Goal: Task Accomplishment & Management: Use online tool/utility

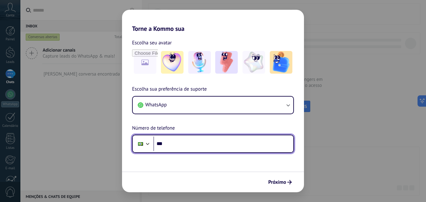
click at [216, 146] on input "***" at bounding box center [224, 143] width 140 height 14
type input "**********"
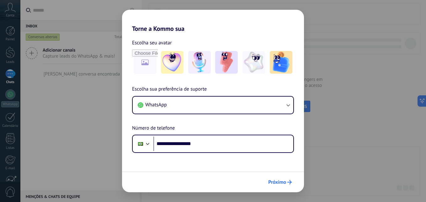
click at [287, 181] on span "Próximo" at bounding box center [280, 182] width 24 height 4
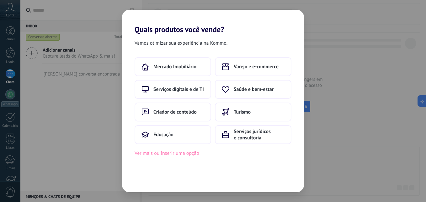
click at [181, 155] on button "Ver mais ou inserir uma opção" at bounding box center [167, 153] width 65 height 8
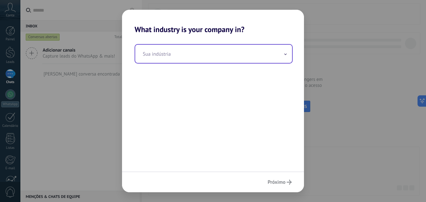
click at [215, 53] on input "text" at bounding box center [213, 54] width 157 height 18
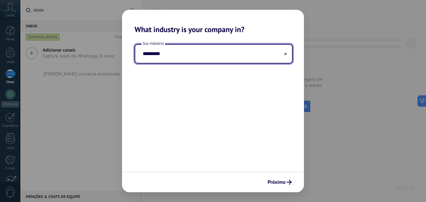
type input "*********"
click at [230, 105] on div "Sua indústria *********" at bounding box center [213, 102] width 182 height 137
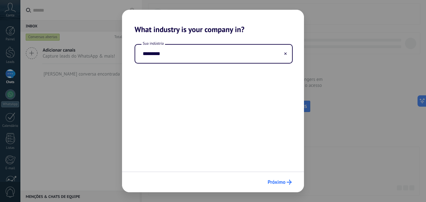
click at [282, 182] on span "Próximo" at bounding box center [277, 182] width 18 height 4
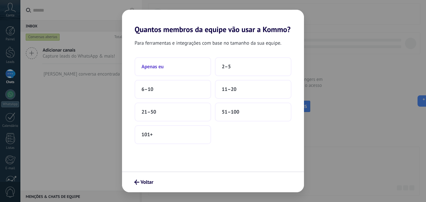
click at [193, 63] on button "Apenas eu" at bounding box center [173, 66] width 77 height 19
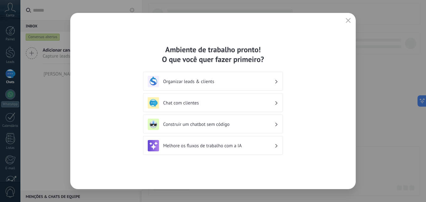
click at [235, 104] on h3 "Chat com clientes" at bounding box center [218, 103] width 111 height 6
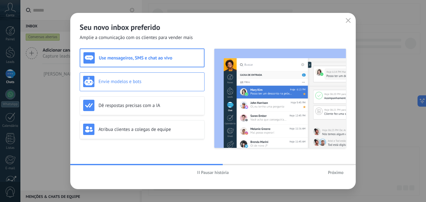
click at [156, 76] on div "Envie modelos e bots" at bounding box center [142, 81] width 118 height 11
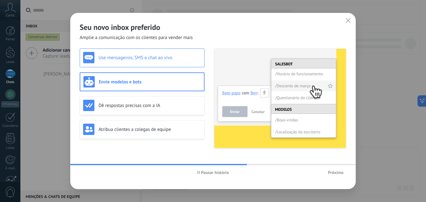
click at [169, 54] on div "Use mensageiros, SMS e chat ao vivo" at bounding box center [142, 57] width 118 height 11
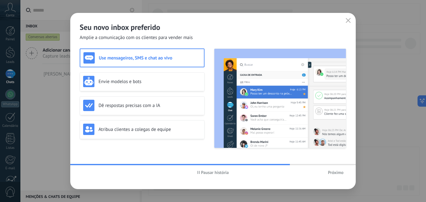
click at [333, 170] on span "Próximo" at bounding box center [336, 172] width 16 height 4
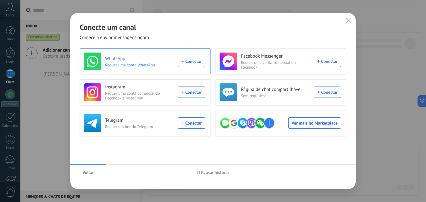
click at [190, 63] on div "WhatsApp Requer uma conta WhatsApp Conectar" at bounding box center [145, 61] width 122 height 18
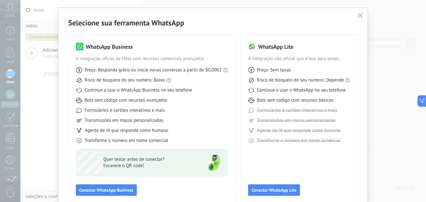
scroll to position [42, 0]
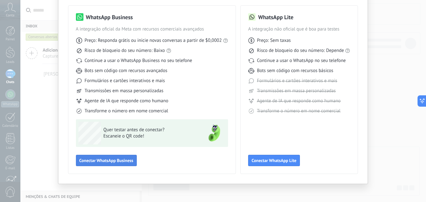
click at [123, 162] on span "Conectar WhatsApp Business" at bounding box center [106, 160] width 54 height 4
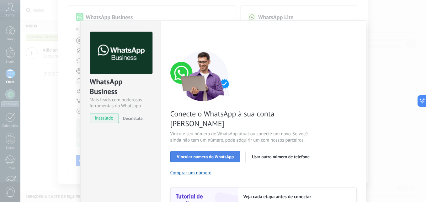
click at [219, 154] on span "Vincular número do WhatsApp" at bounding box center [205, 156] width 57 height 4
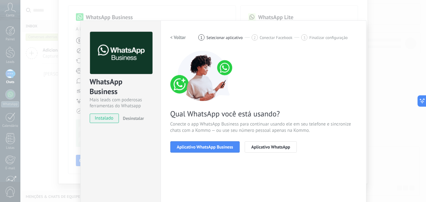
scroll to position [59, 0]
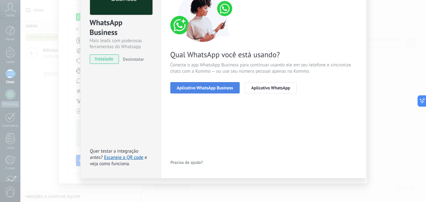
click at [216, 92] on button "Aplicativo WhatsApp Business" at bounding box center [204, 87] width 69 height 11
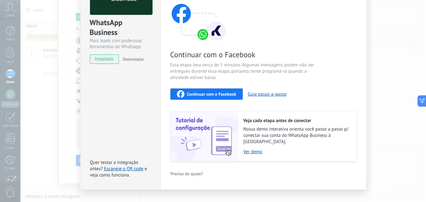
scroll to position [65, 0]
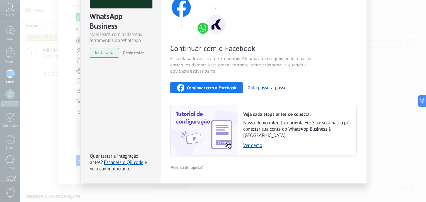
click at [205, 125] on img at bounding box center [205, 130] width 68 height 50
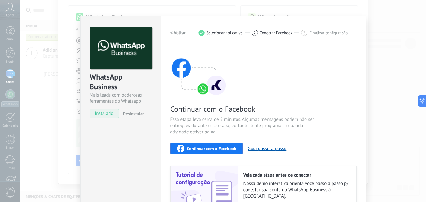
scroll to position [4, 0]
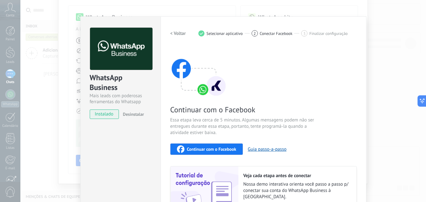
click at [225, 149] on span "Continuar com o Facebook" at bounding box center [211, 149] width 49 height 4
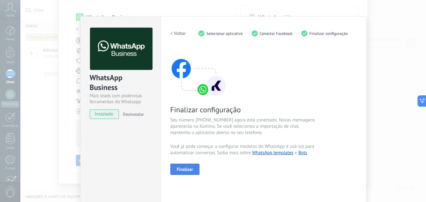
click at [184, 170] on span "Finalizar" at bounding box center [185, 169] width 16 height 4
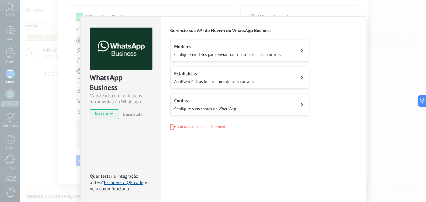
click at [297, 48] on button "Modelos Configure modelos para enviar transmissões e iniciar conversas" at bounding box center [239, 51] width 139 height 22
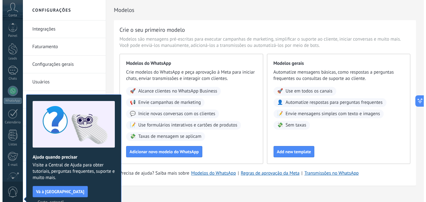
scroll to position [60, 0]
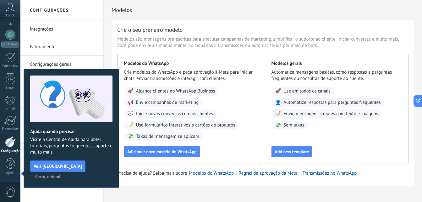
click at [62, 174] on span "Certo, entendi" at bounding box center [48, 176] width 26 height 4
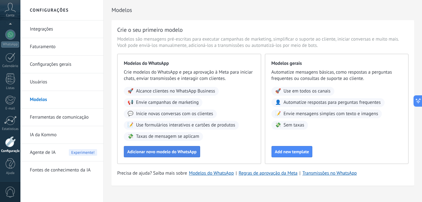
click at [182, 149] on span "Adicionar novo modelo do WhatsApp" at bounding box center [161, 151] width 69 height 4
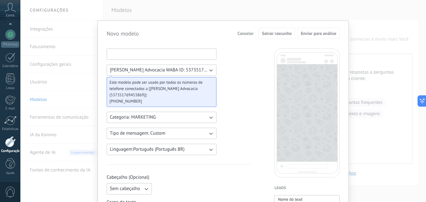
click at [165, 53] on input at bounding box center [161, 54] width 109 height 10
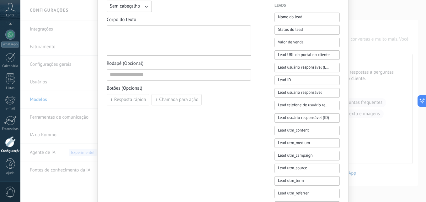
scroll to position [208, 0]
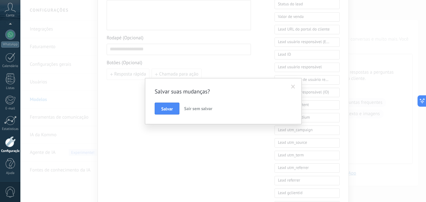
type input "**********"
click at [188, 110] on span "Sair sem salvar" at bounding box center [198, 108] width 28 height 6
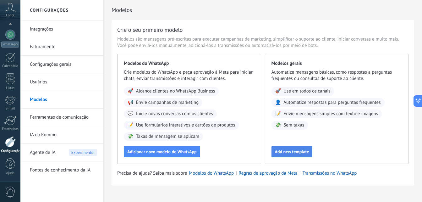
click at [286, 151] on span "Add new template" at bounding box center [292, 151] width 34 height 4
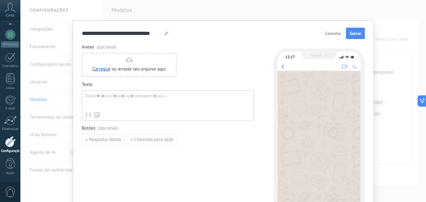
click at [152, 95] on div at bounding box center [168, 101] width 166 height 16
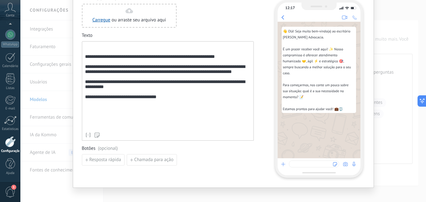
scroll to position [49, 0]
click at [203, 152] on div "Botões (opcional) Resposta rápida Chamada para ação" at bounding box center [168, 155] width 172 height 20
click at [139, 161] on span "Chamada para ação" at bounding box center [153, 159] width 39 height 4
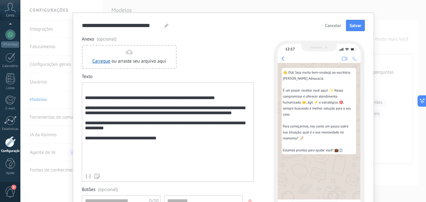
scroll to position [0, 0]
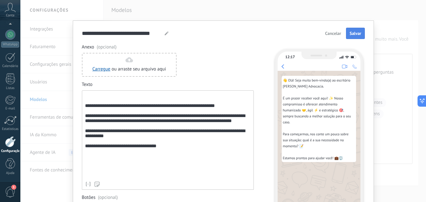
click at [351, 34] on span "Salvar" at bounding box center [356, 33] width 12 height 4
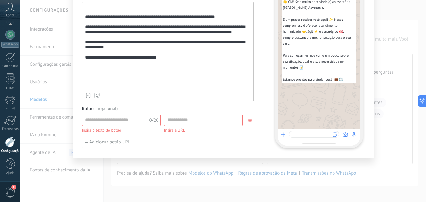
click at [249, 122] on use "button" at bounding box center [250, 120] width 3 height 4
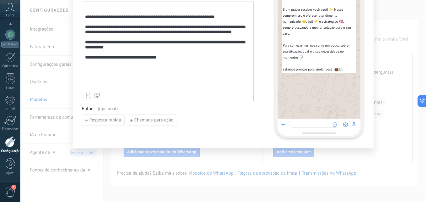
click at [214, 120] on div "Resposta rápida Chamada para ação" at bounding box center [168, 119] width 172 height 11
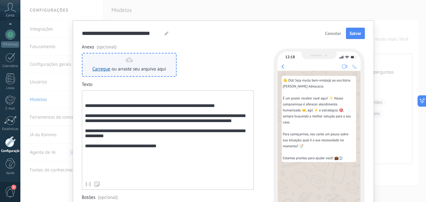
click at [121, 67] on span "ou arraste seu arquivo aqui" at bounding box center [139, 69] width 55 height 6
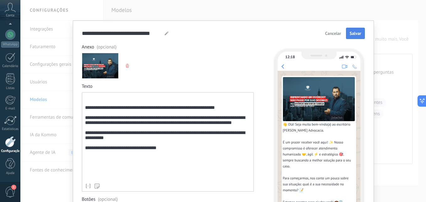
click at [355, 33] on span "Salvar" at bounding box center [356, 33] width 12 height 4
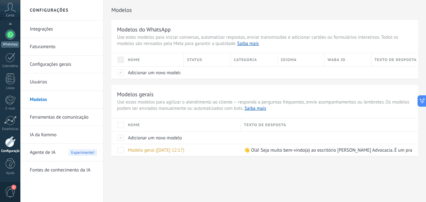
click at [12, 39] on div at bounding box center [10, 35] width 10 height 10
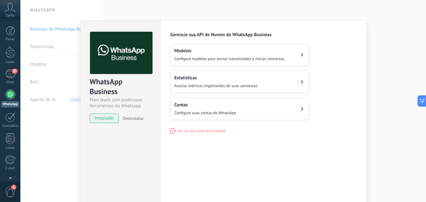
click at [260, 115] on button "Contas Configure suas contas do WhatsApp" at bounding box center [239, 109] width 139 height 22
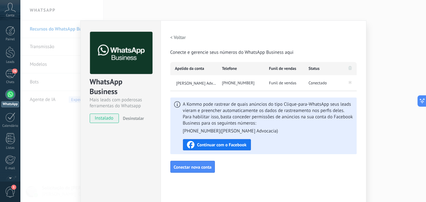
click at [371, 133] on div "WhatsApp Business Mais leads com poderosas ferramentas do Whatsapp instalado De…" at bounding box center [223, 101] width 406 height 202
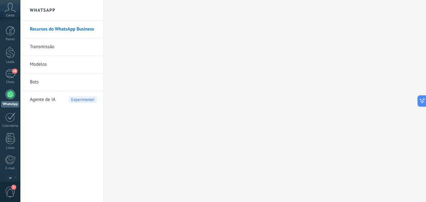
click at [52, 81] on link "Bots" at bounding box center [63, 82] width 67 height 18
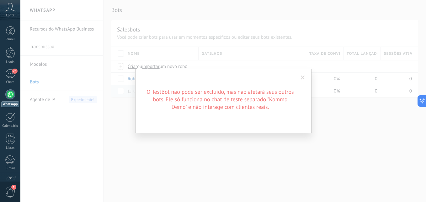
click at [301, 78] on span at bounding box center [303, 77] width 4 height 4
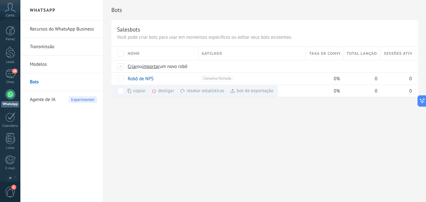
click at [295, 112] on div "Bots Salesbots Você pode criar bots para usar em momentos específicos ou editar…" at bounding box center [265, 101] width 323 height 202
click at [326, 92] on div "0%" at bounding box center [323, 91] width 34 height 12
click at [134, 93] on link "TestBot" at bounding box center [135, 91] width 15 height 6
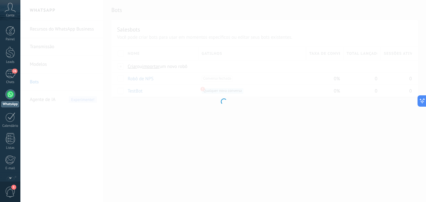
type input "*******"
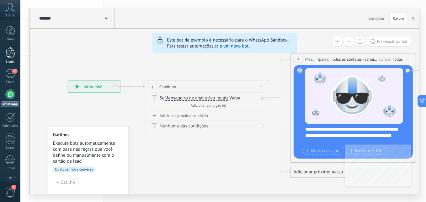
click at [11, 50] on div at bounding box center [10, 52] width 9 height 12
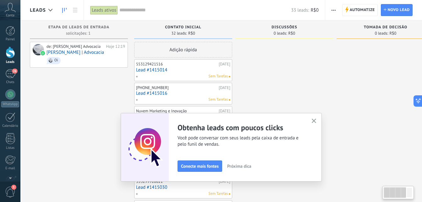
click at [314, 119] on use "button" at bounding box center [313, 120] width 5 height 5
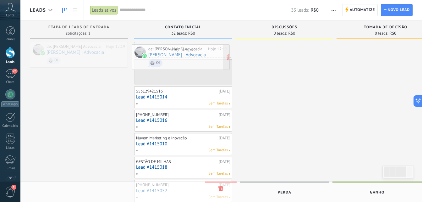
drag, startPoint x: 92, startPoint y: 60, endPoint x: 196, endPoint y: 63, distance: 104.3
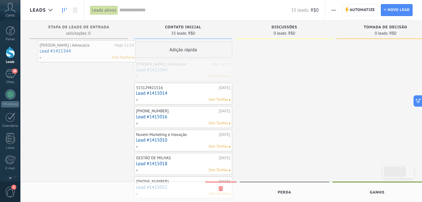
drag, startPoint x: 188, startPoint y: 74, endPoint x: 87, endPoint y: 58, distance: 102.3
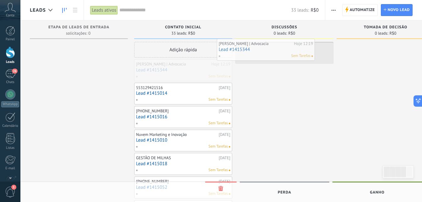
drag, startPoint x: 196, startPoint y: 74, endPoint x: 290, endPoint y: 53, distance: 96.9
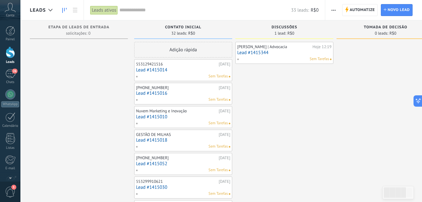
click at [290, 53] on link "Lead #1415344" at bounding box center [284, 52] width 94 height 5
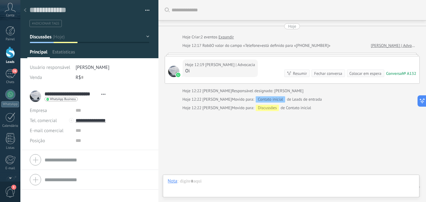
scroll to position [19, 0]
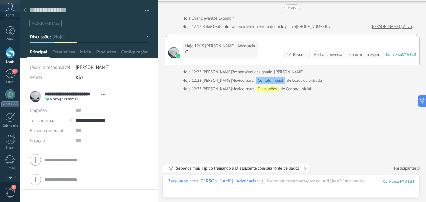
click at [262, 124] on div "Buscar Carregar mais Hoje Hoje Criar: 2 eventos Expandir Hoje 12:17 Robô O valo…" at bounding box center [293, 91] width 268 height 220
click at [299, 52] on div "Resumir" at bounding box center [300, 54] width 14 height 6
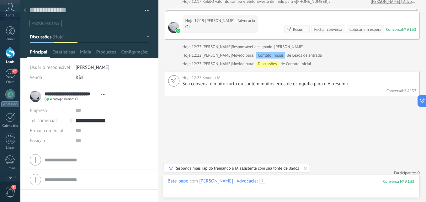
click at [294, 189] on div at bounding box center [291, 187] width 247 height 19
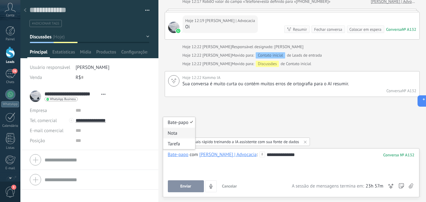
click at [179, 133] on div "Nota" at bounding box center [179, 132] width 32 height 11
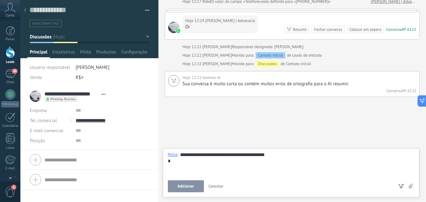
click at [173, 186] on button "Adicionar" at bounding box center [186, 186] width 36 height 12
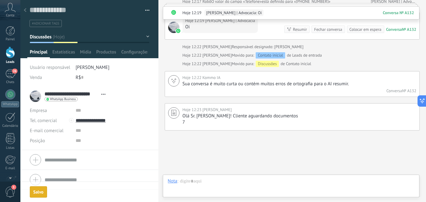
scroll to position [82, 0]
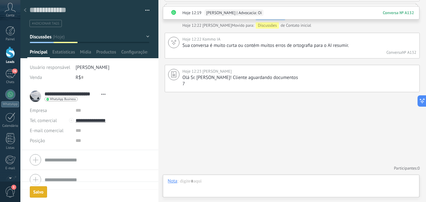
click at [228, 134] on div "Buscar Carregar mais Hoje Hoje Criar: 2 eventos Expandir Hoje 12:17 Robô O valo…" at bounding box center [293, 60] width 268 height 284
click at [228, 13] on span "[PERSON_NAME] | Advocacia: Oi" at bounding box center [234, 13] width 56 height 6
click at [12, 75] on div "26" at bounding box center [10, 73] width 10 height 9
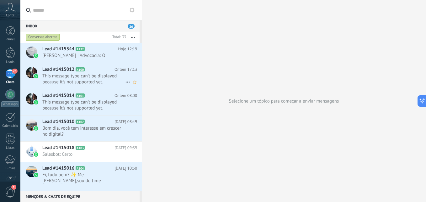
click at [90, 76] on span "This message type can’t be displayed because it’s not supported yet." at bounding box center [83, 79] width 83 height 12
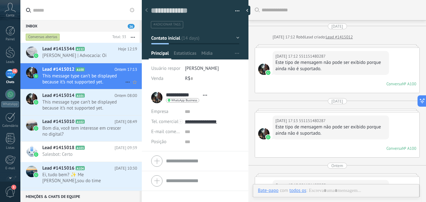
scroll to position [98, 0]
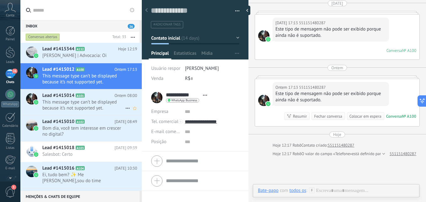
click at [93, 99] on span "This message type can’t be displayed because it’s not supported yet." at bounding box center [83, 105] width 83 height 12
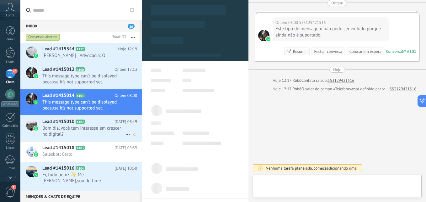
scroll to position [9, 0]
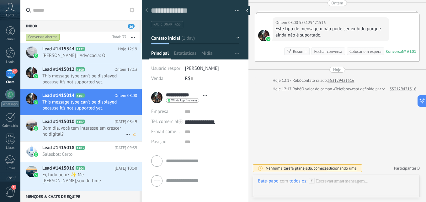
click at [93, 126] on span "Bom dia, você tem interesse em crescer no digital?" at bounding box center [83, 131] width 83 height 12
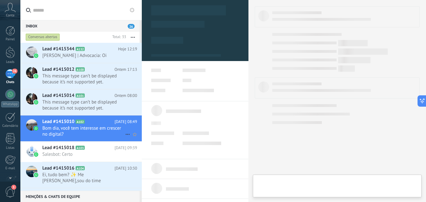
type textarea "**********"
